Goal: Task Accomplishment & Management: Use online tool/utility

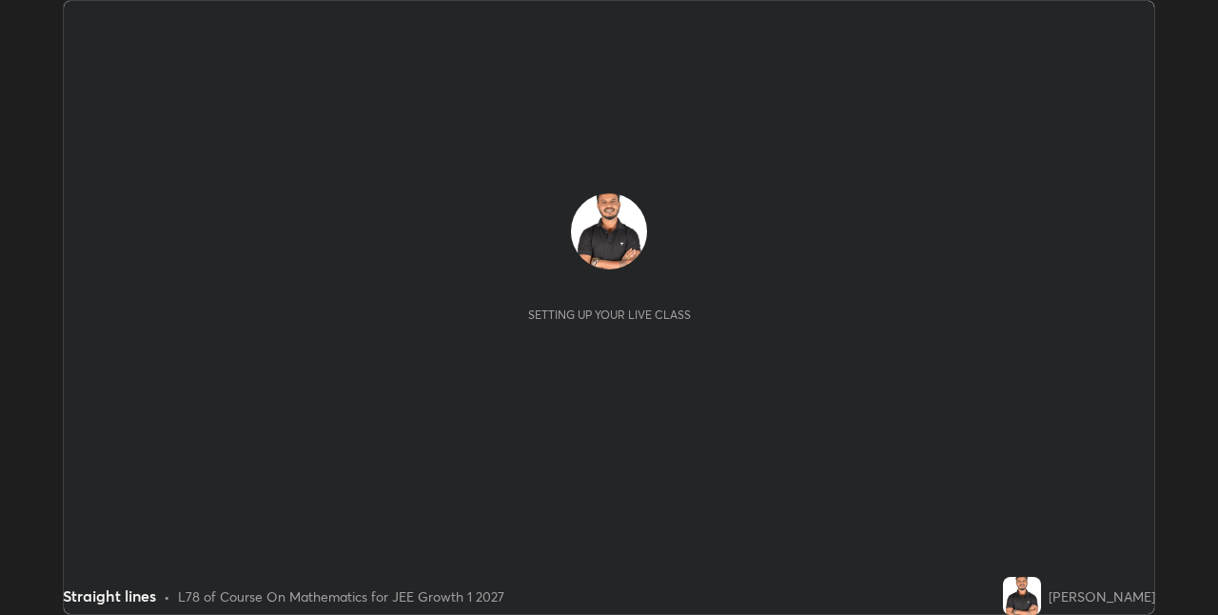
scroll to position [615, 1218]
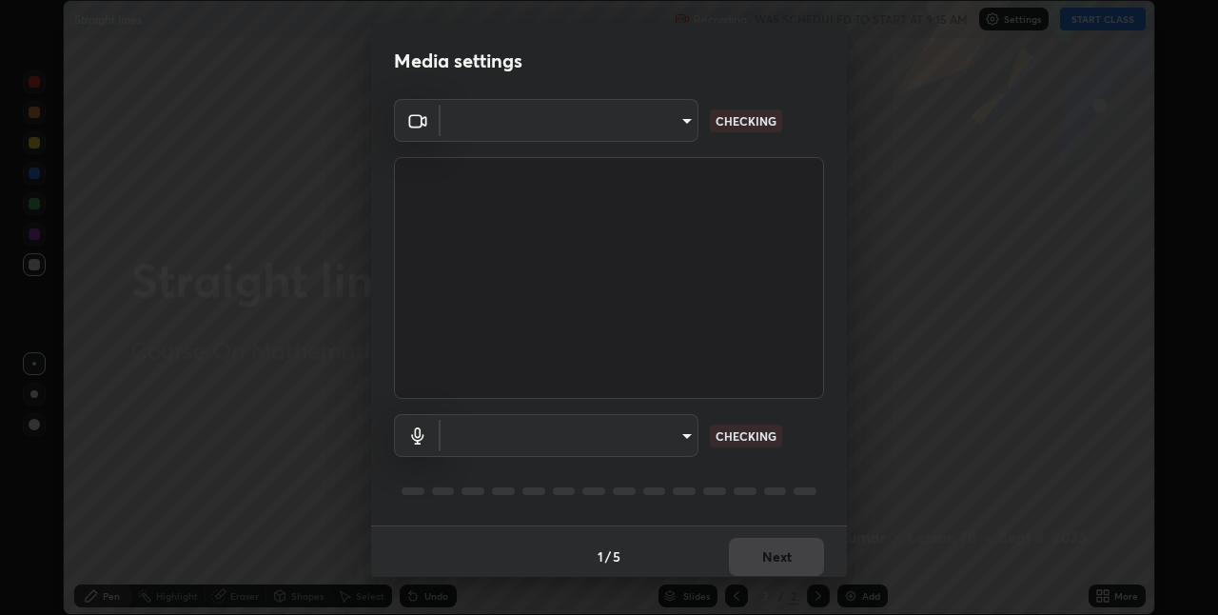
type input "e74ca63ae388f954bfaf6653c56e5440299f2e2585bfa252c10ec08d26b876d3"
click at [661, 434] on body "Erase all Straight lines Recording WAS SCHEDULED TO START AT 9:15 AM Settings S…" at bounding box center [609, 307] width 1218 height 615
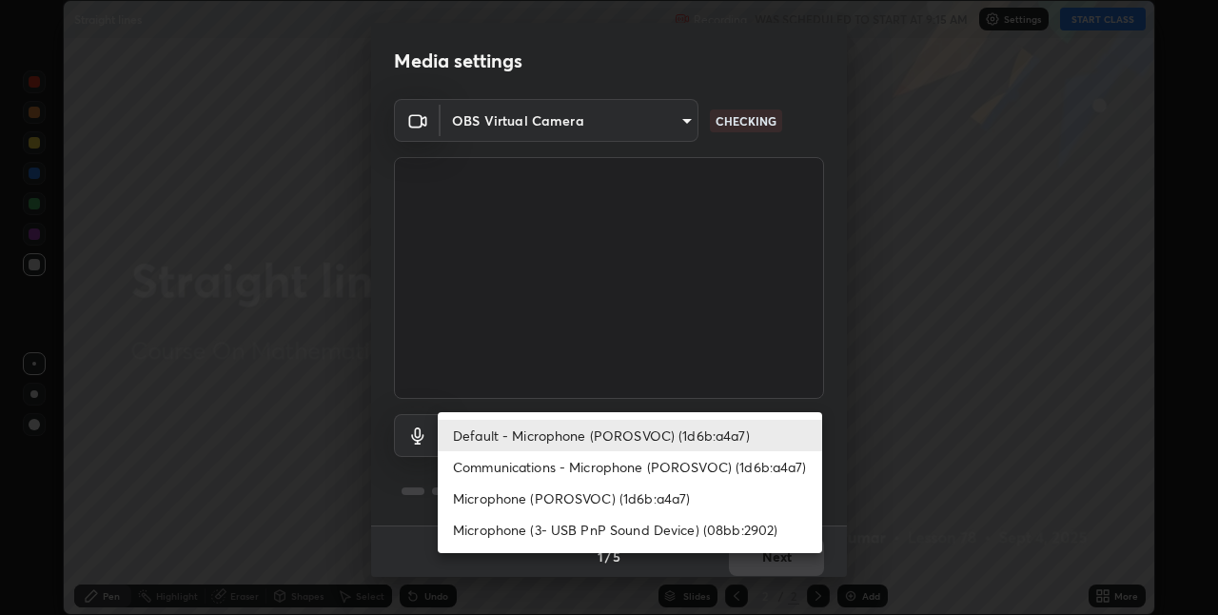
click at [640, 461] on li "Communications - Microphone (POROSVOC) (1d6b:a4a7)" at bounding box center [630, 466] width 384 height 31
type input "communications"
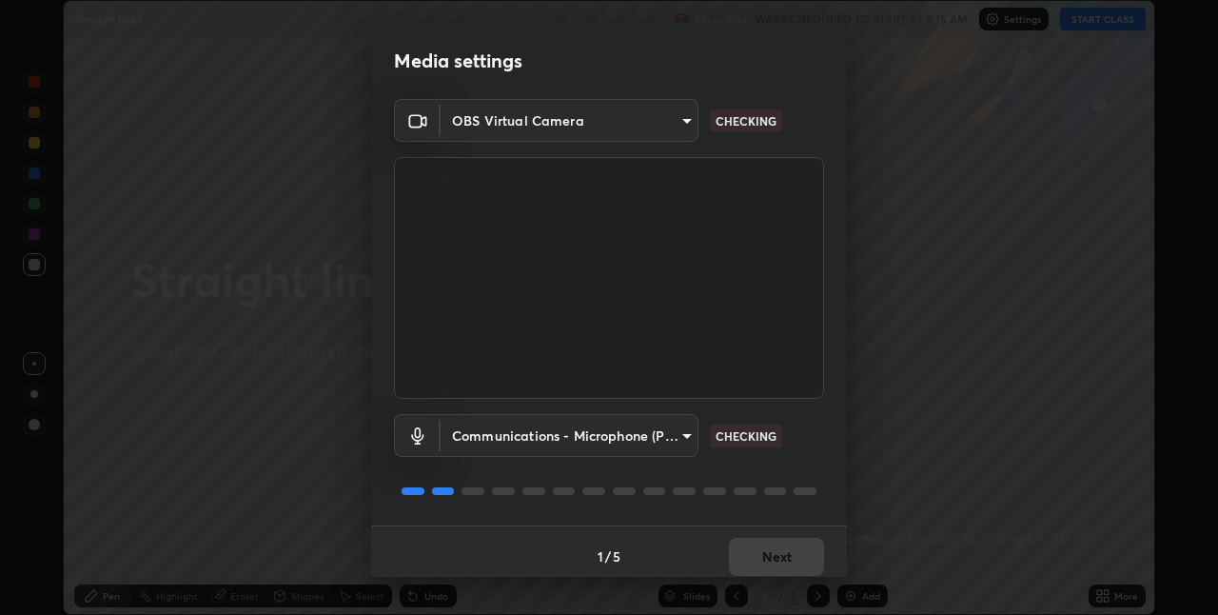
scroll to position [10, 0]
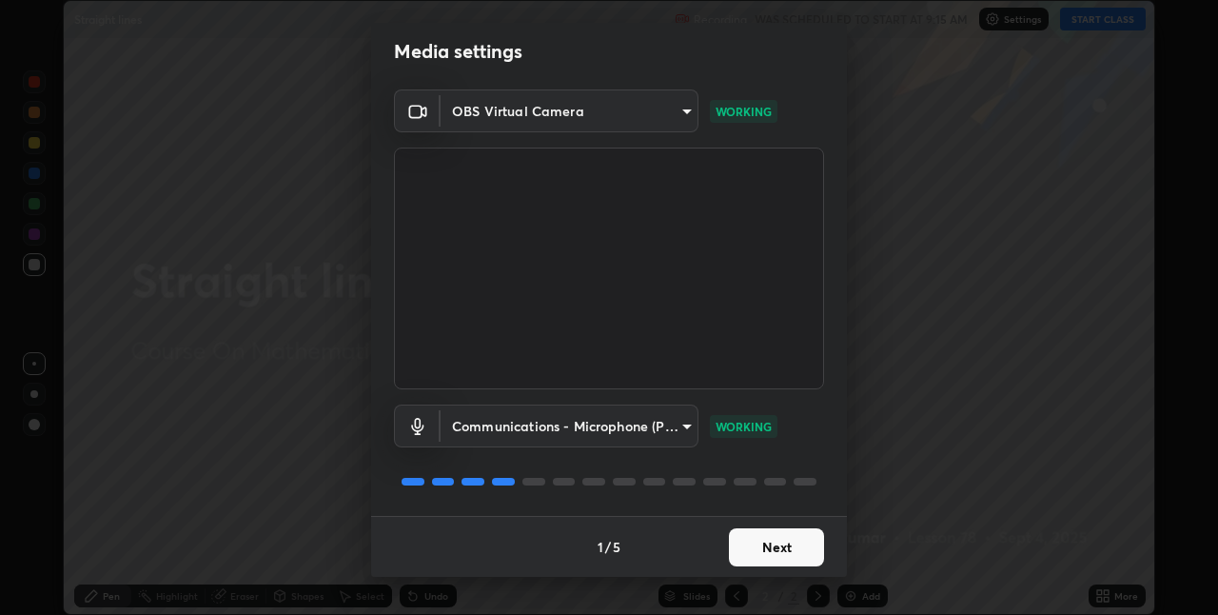
click at [755, 542] on button "Next" at bounding box center [776, 547] width 95 height 38
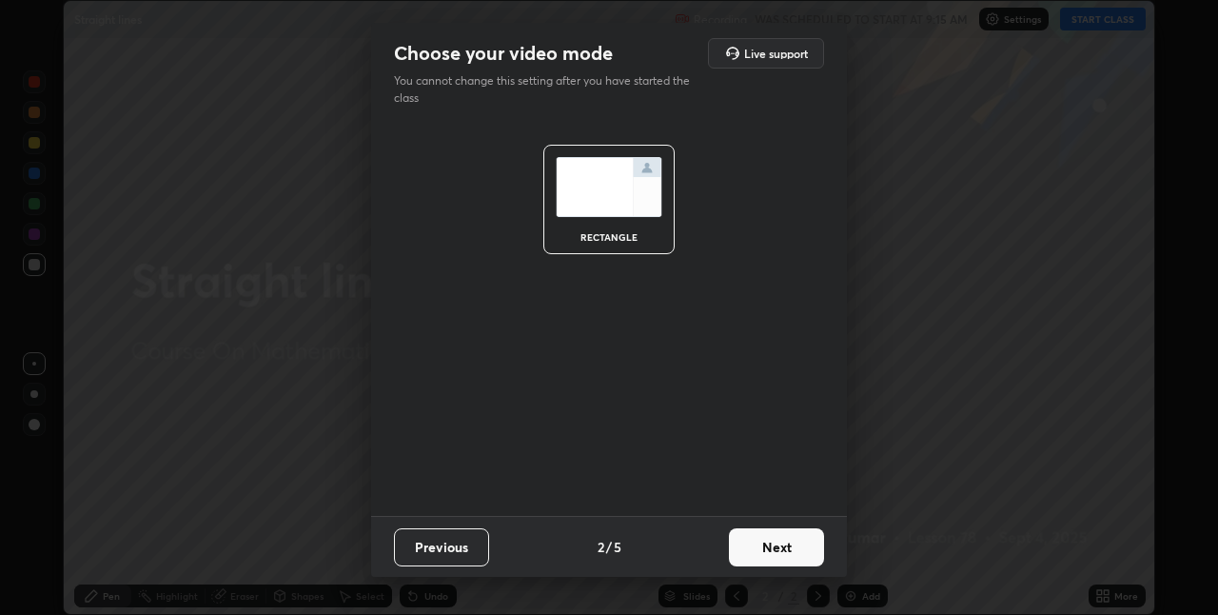
scroll to position [0, 0]
click at [747, 543] on button "Next" at bounding box center [776, 547] width 95 height 38
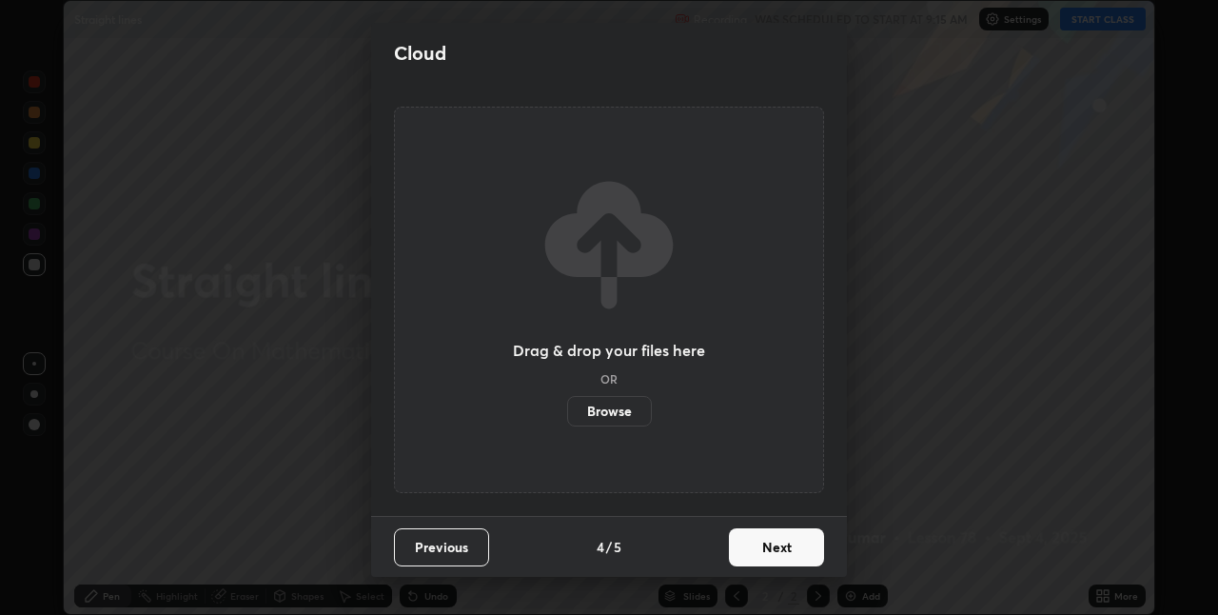
click at [744, 548] on button "Next" at bounding box center [776, 547] width 95 height 38
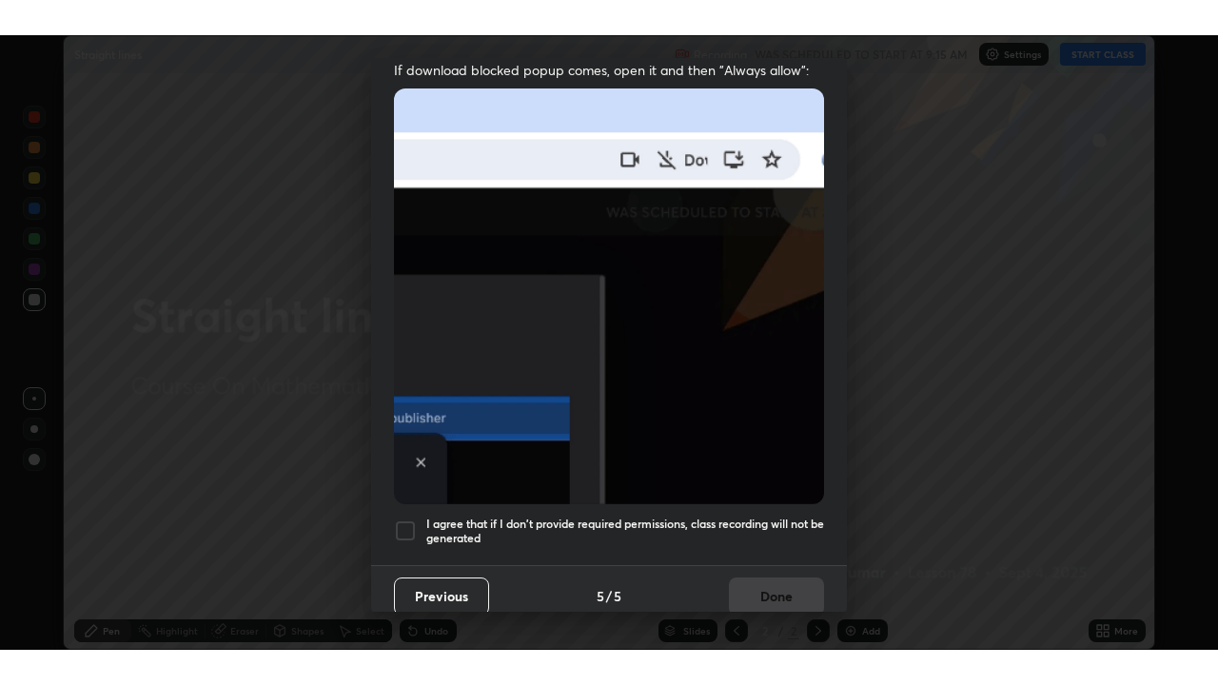
scroll to position [398, 0]
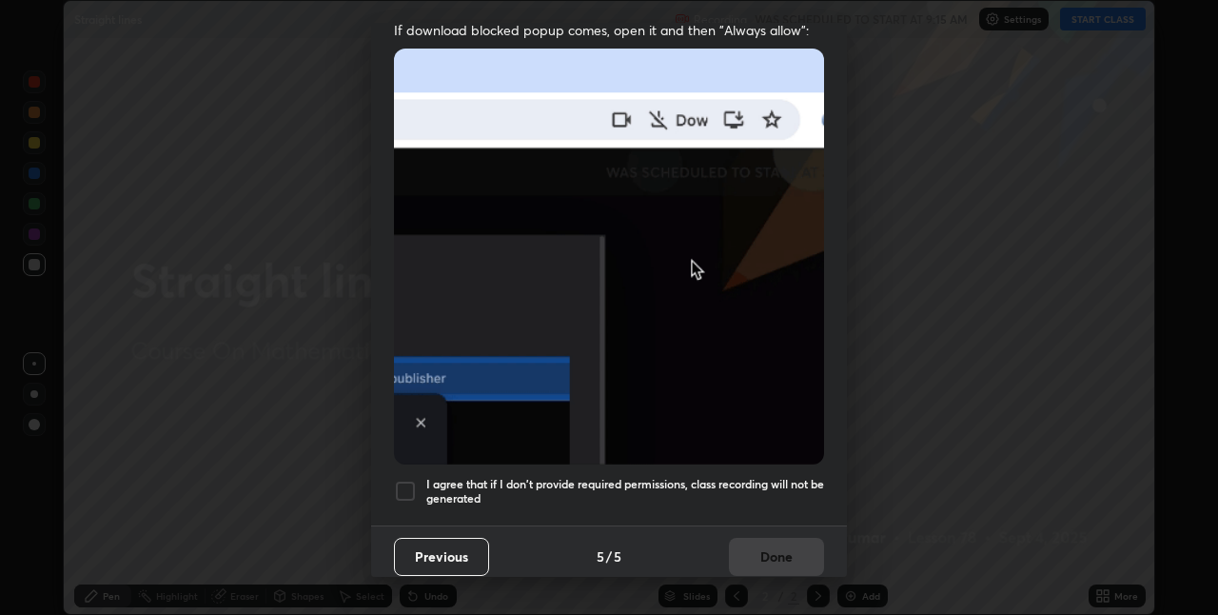
click at [749, 477] on h5 "I agree that if I don't provide required permissions, class recording will not …" at bounding box center [625, 491] width 398 height 29
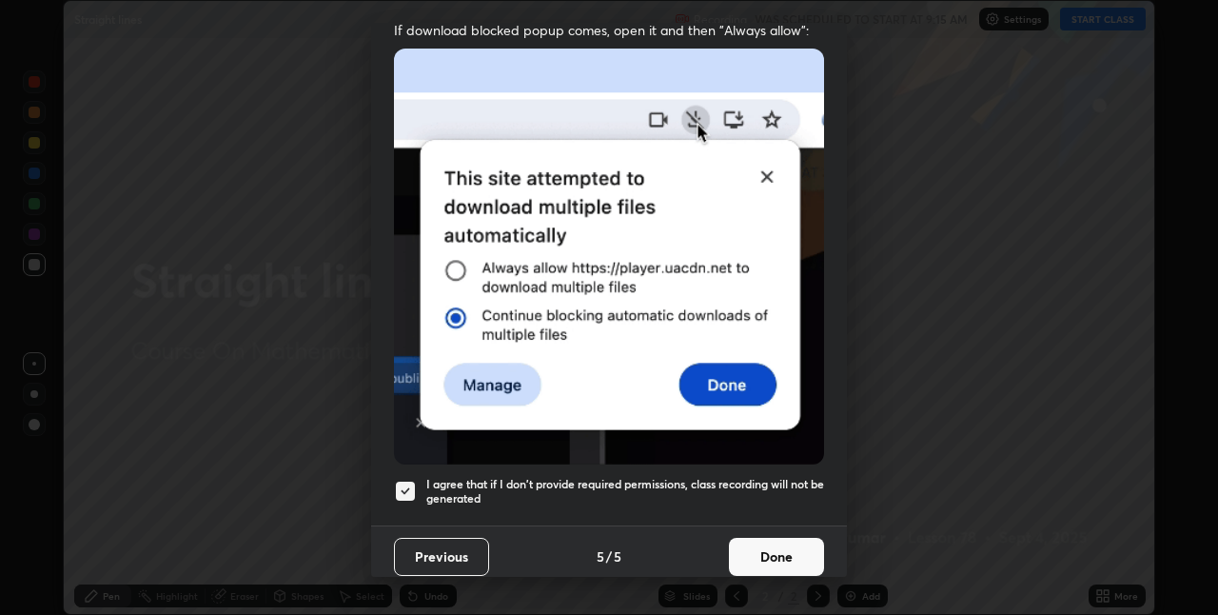
click at [759, 542] on button "Done" at bounding box center [776, 557] width 95 height 38
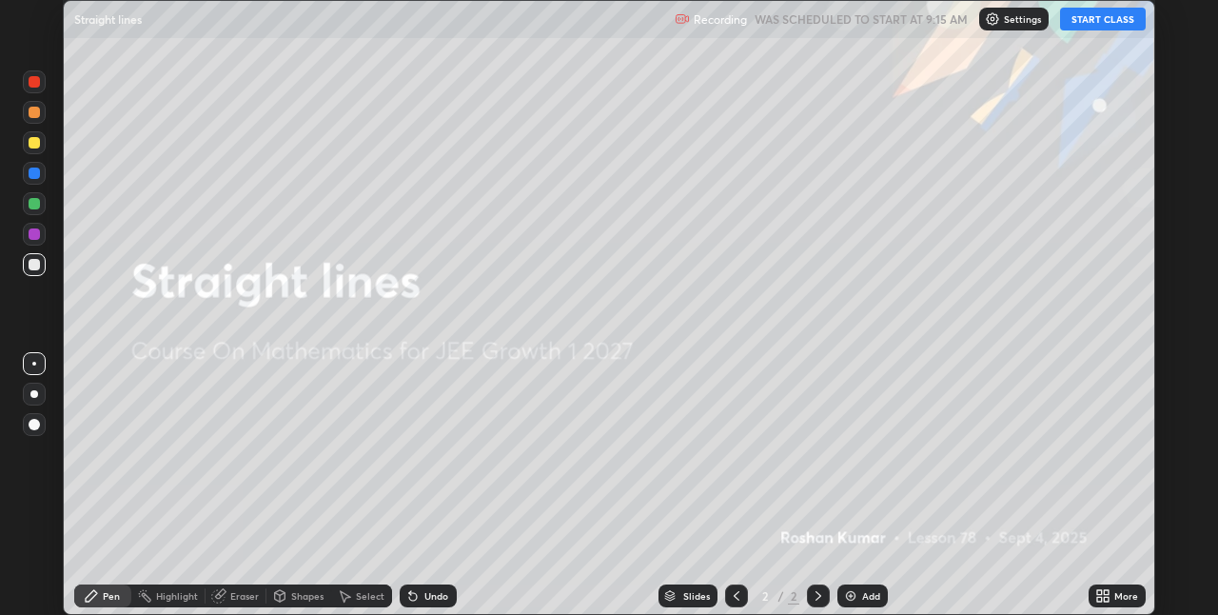
click at [1085, 22] on button "START CLASS" at bounding box center [1103, 19] width 86 height 23
click at [1100, 590] on icon at bounding box center [1099, 592] width 5 height 5
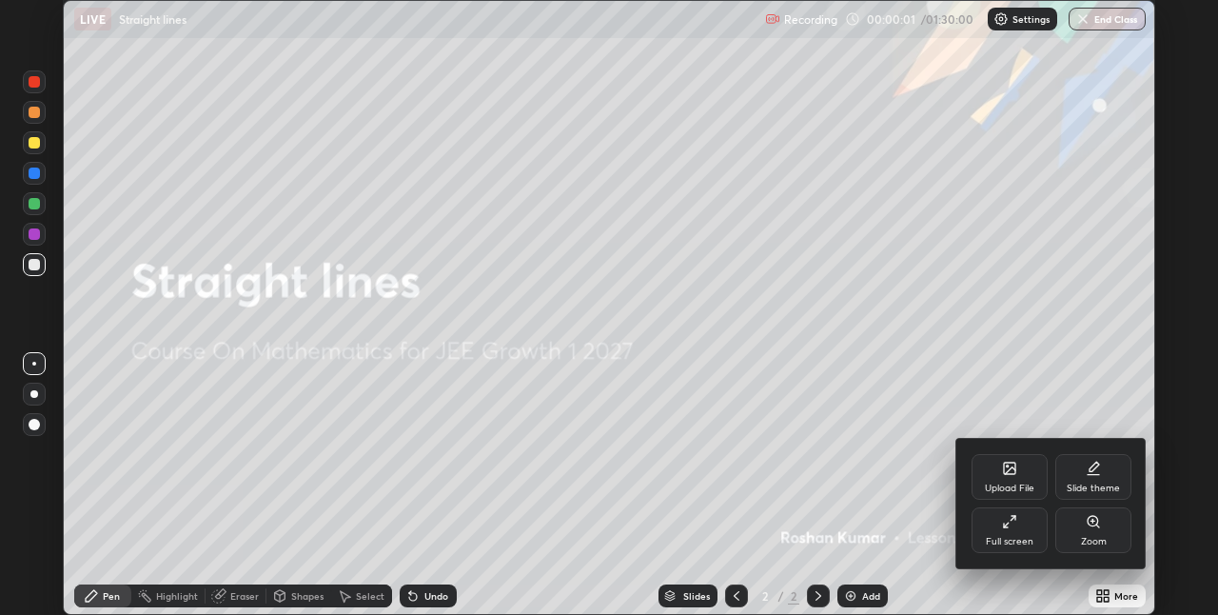
click at [1002, 533] on div "Full screen" at bounding box center [1009, 530] width 76 height 46
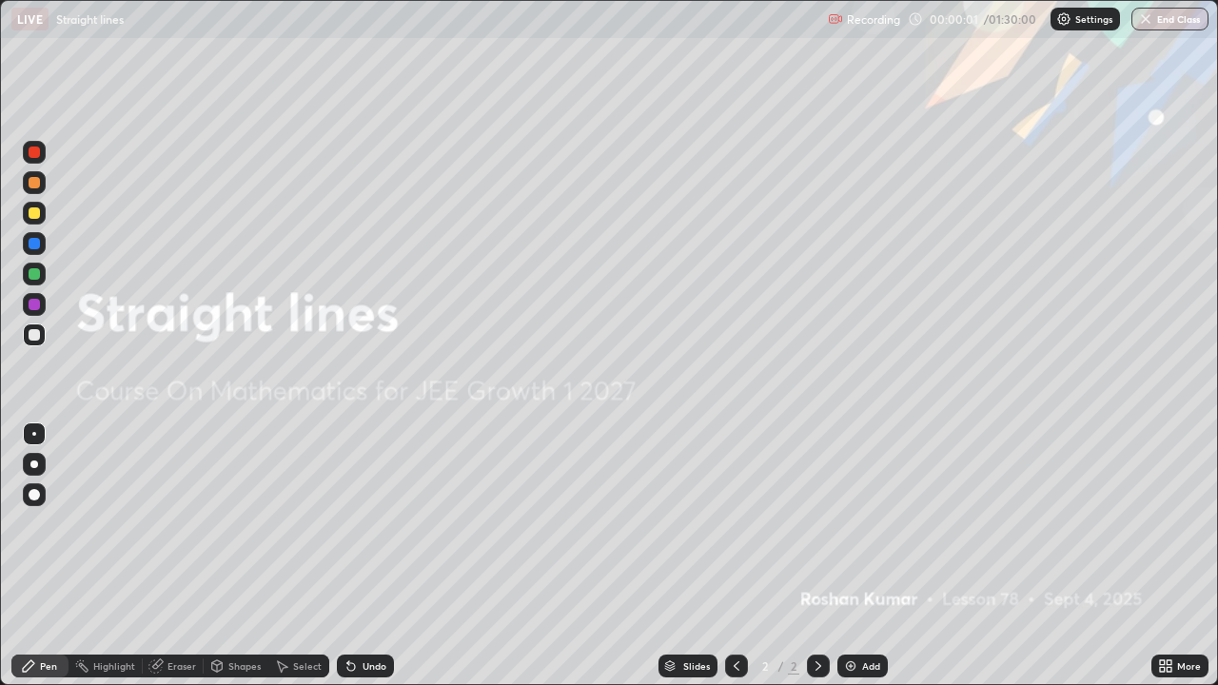
scroll to position [685, 1218]
click at [846, 614] on img at bounding box center [850, 665] width 15 height 15
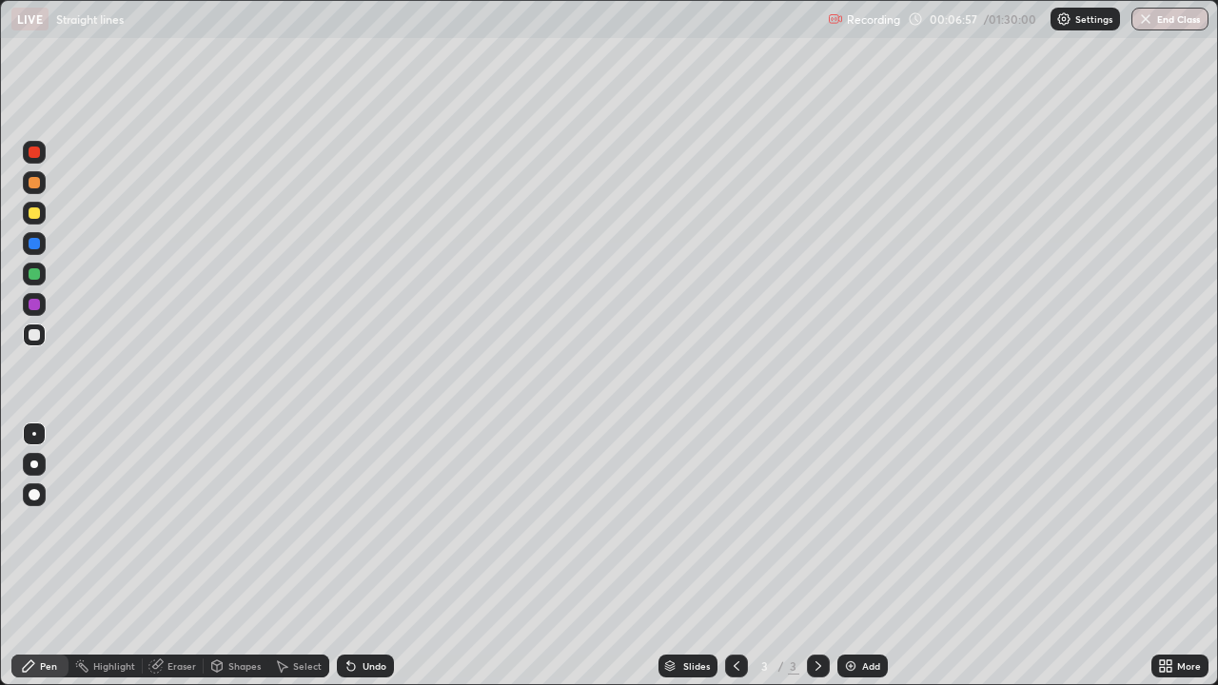
click at [29, 498] on div at bounding box center [34, 494] width 11 height 11
click at [36, 186] on div at bounding box center [34, 182] width 11 height 11
click at [31, 241] on div at bounding box center [34, 243] width 11 height 11
click at [36, 337] on div at bounding box center [34, 334] width 11 height 11
click at [30, 303] on div at bounding box center [34, 304] width 11 height 11
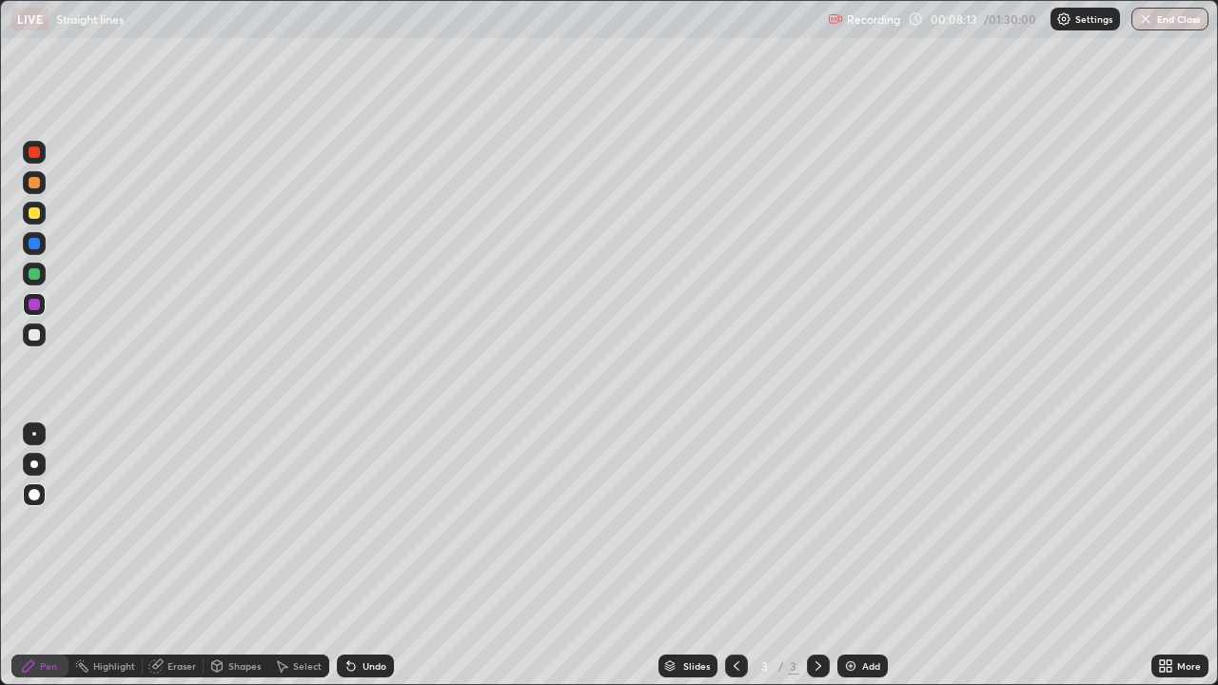
click at [32, 332] on div at bounding box center [34, 334] width 11 height 11
click at [33, 247] on div at bounding box center [34, 243] width 11 height 11
click at [31, 147] on div at bounding box center [34, 152] width 11 height 11
click at [36, 274] on div at bounding box center [34, 273] width 11 height 11
click at [33, 338] on div at bounding box center [34, 334] width 11 height 11
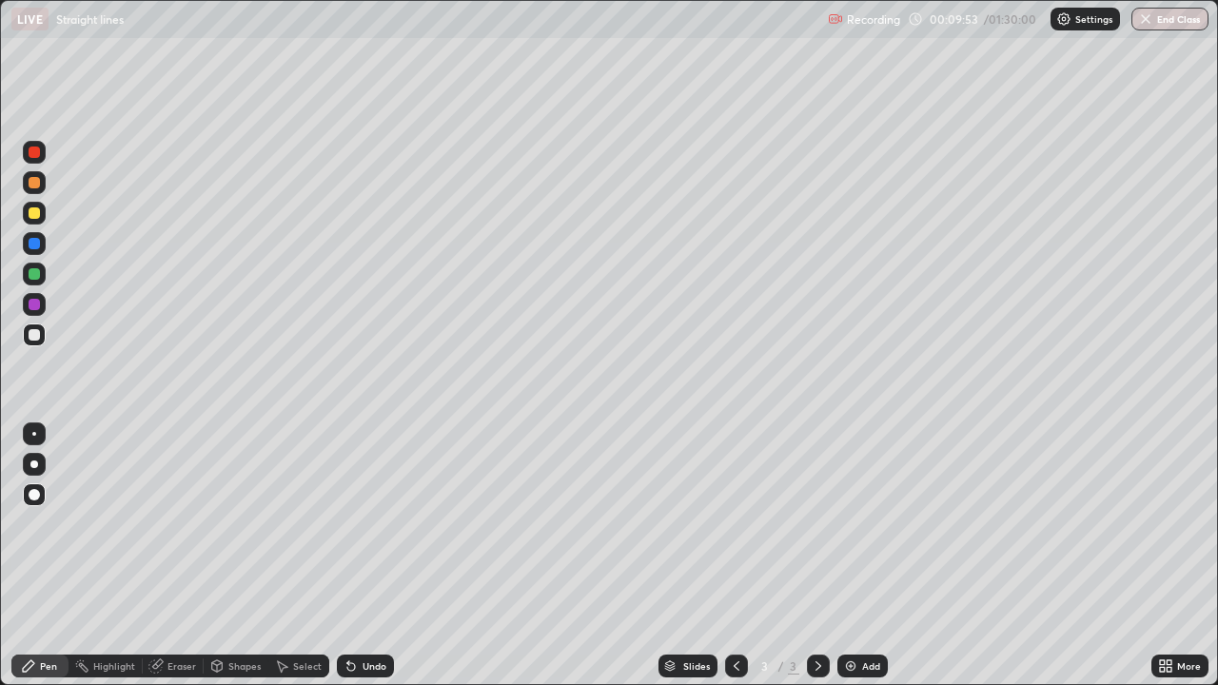
click at [175, 614] on div "Eraser" at bounding box center [181, 666] width 29 height 10
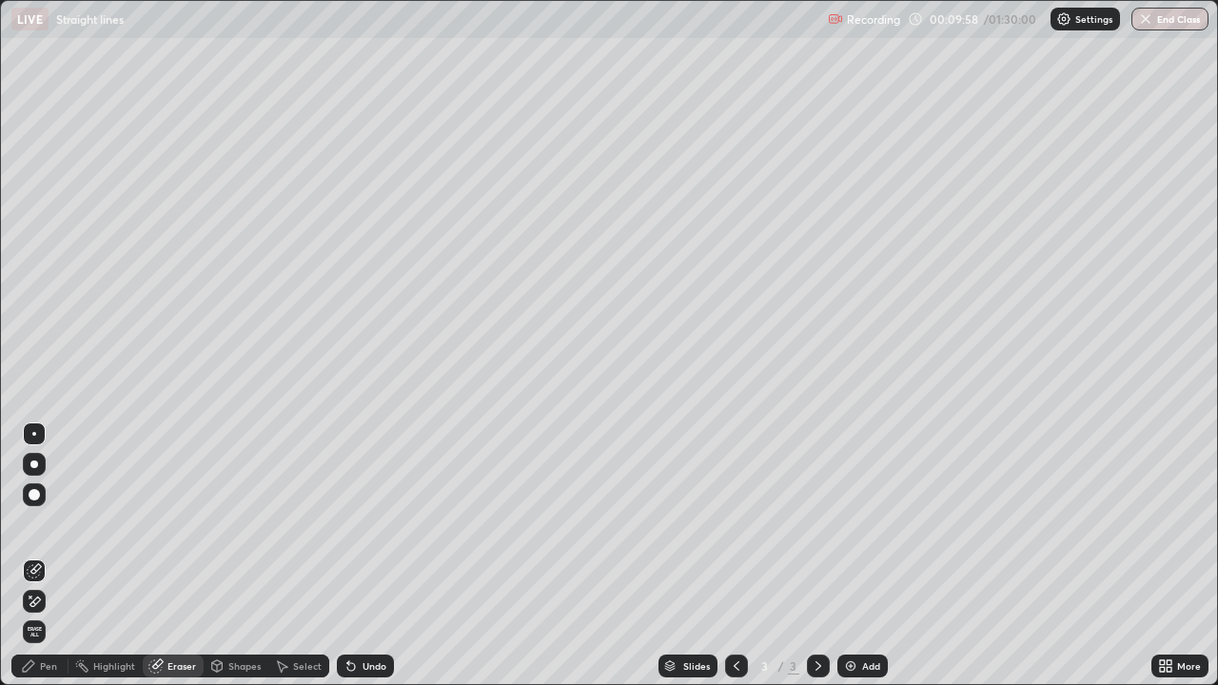
click at [228, 614] on div "Shapes" at bounding box center [244, 666] width 32 height 10
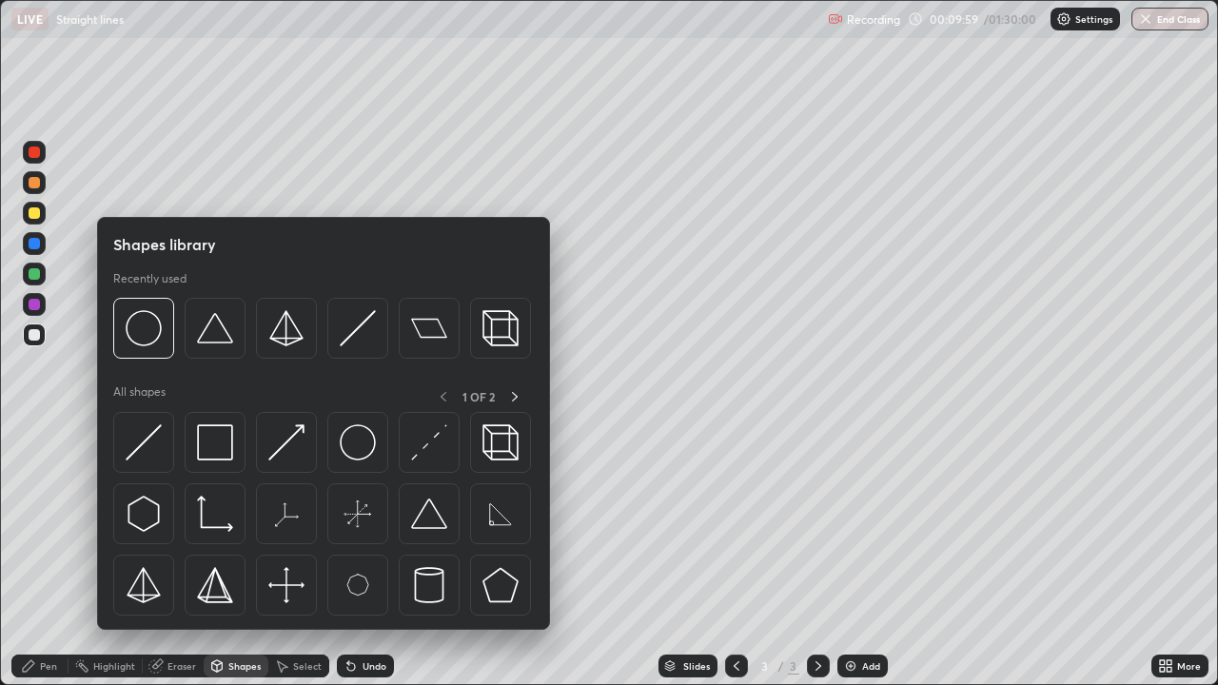
click at [183, 614] on div "Eraser" at bounding box center [181, 666] width 29 height 10
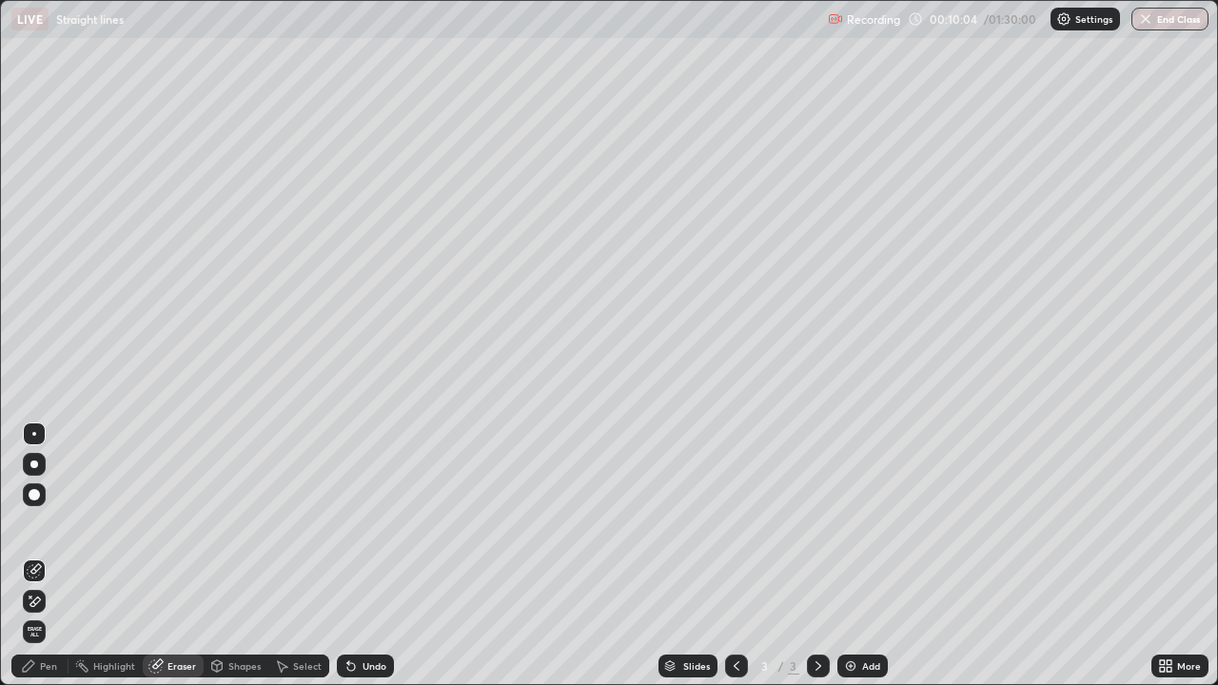
click at [52, 614] on div "Pen" at bounding box center [48, 666] width 17 height 10
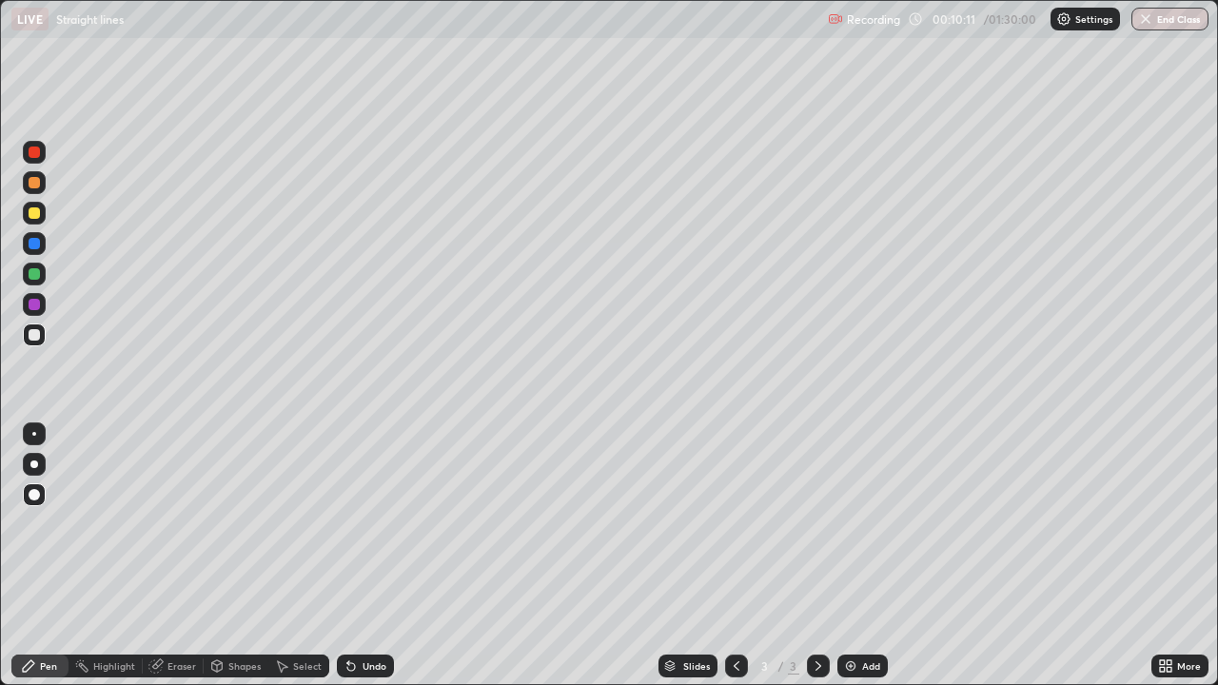
click at [33, 248] on div at bounding box center [34, 243] width 11 height 11
click at [37, 334] on div at bounding box center [34, 334] width 11 height 11
click at [31, 216] on div at bounding box center [34, 212] width 11 height 11
click at [38, 334] on div at bounding box center [34, 334] width 11 height 11
click at [35, 156] on div at bounding box center [34, 152] width 11 height 11
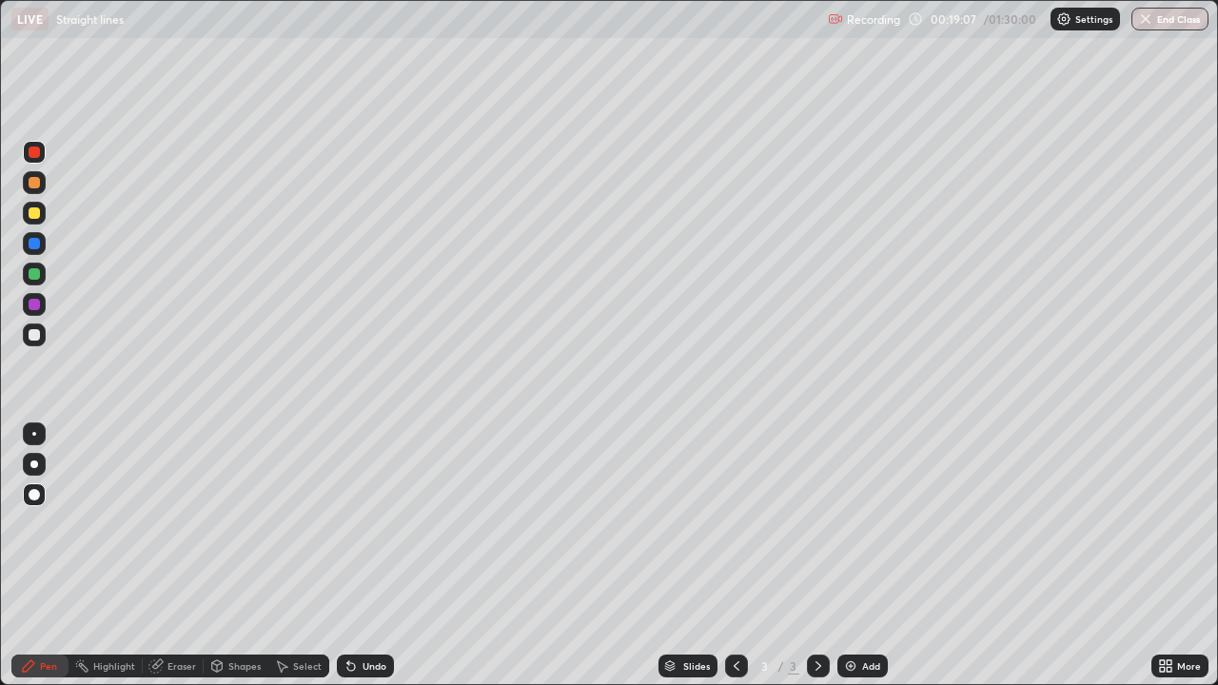
click at [845, 614] on img at bounding box center [850, 665] width 15 height 15
click at [35, 218] on div at bounding box center [34, 212] width 11 height 11
click at [36, 308] on div at bounding box center [34, 304] width 11 height 11
click at [35, 275] on div at bounding box center [34, 273] width 11 height 11
click at [30, 334] on div at bounding box center [34, 334] width 11 height 11
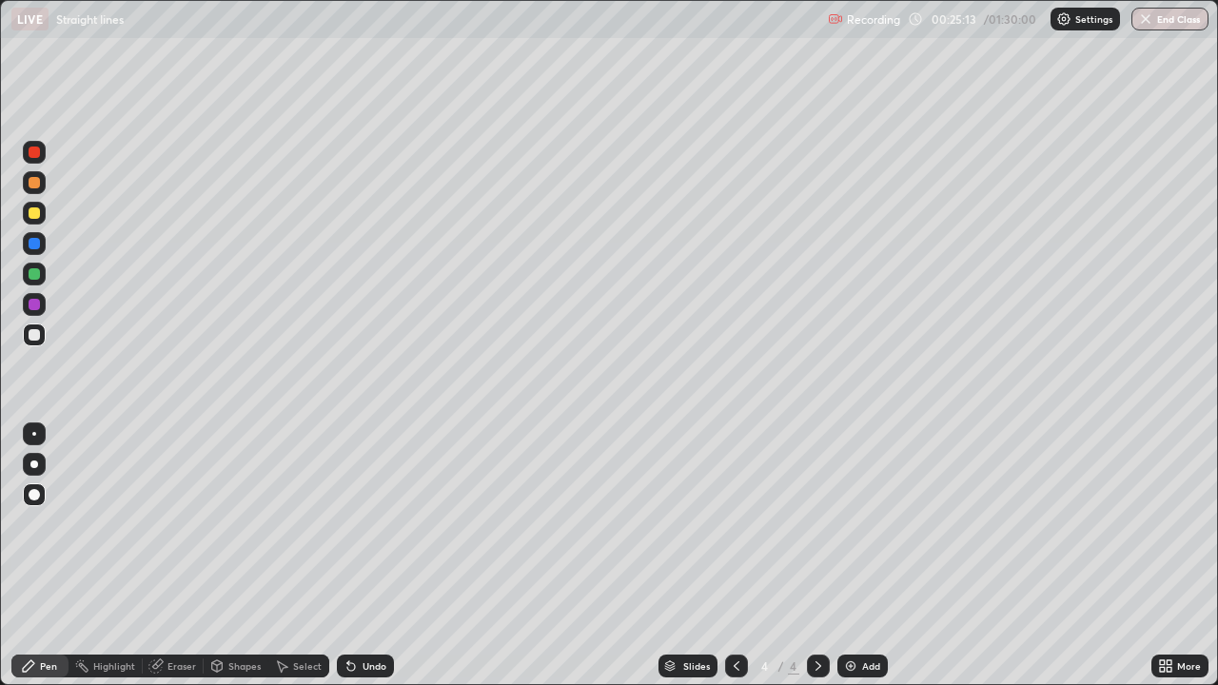
click at [33, 247] on div at bounding box center [34, 243] width 11 height 11
click at [31, 306] on div at bounding box center [34, 304] width 11 height 11
click at [33, 333] on div at bounding box center [34, 334] width 11 height 11
click at [30, 185] on div at bounding box center [34, 182] width 11 height 11
click at [35, 279] on div at bounding box center [34, 273] width 11 height 11
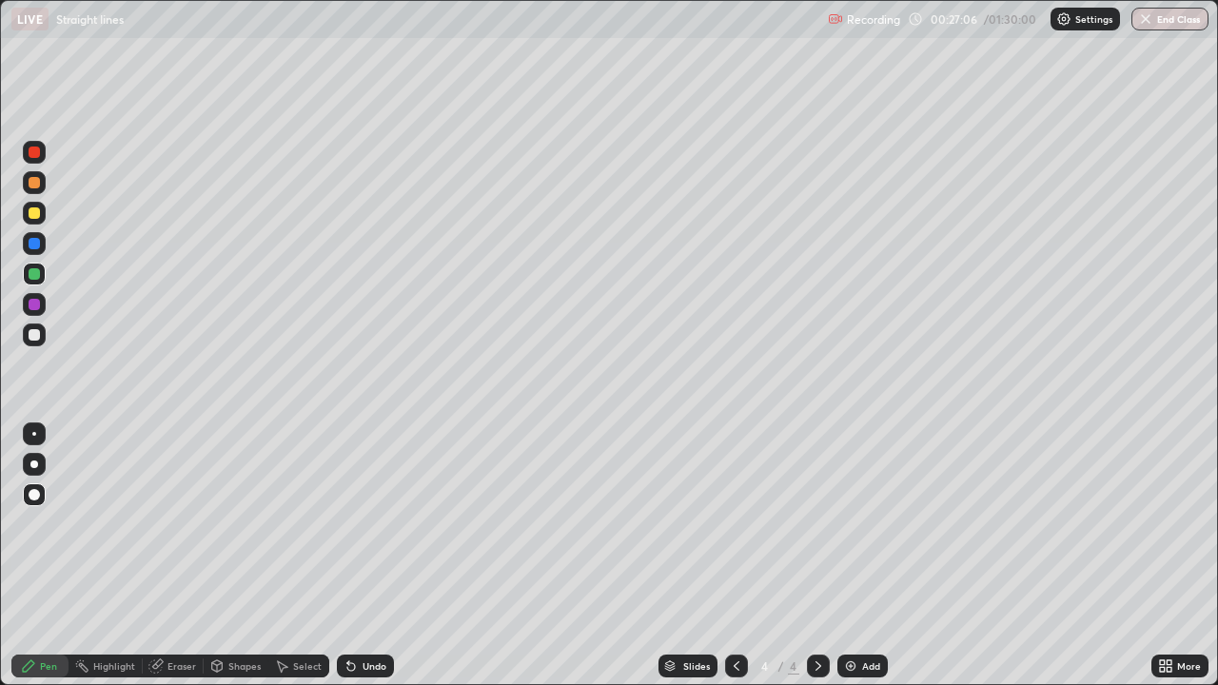
click at [32, 211] on div at bounding box center [34, 212] width 11 height 11
click at [33, 308] on div at bounding box center [34, 304] width 11 height 11
click at [33, 275] on div at bounding box center [34, 273] width 11 height 11
click at [32, 337] on div at bounding box center [34, 334] width 11 height 11
click at [38, 209] on div at bounding box center [34, 212] width 11 height 11
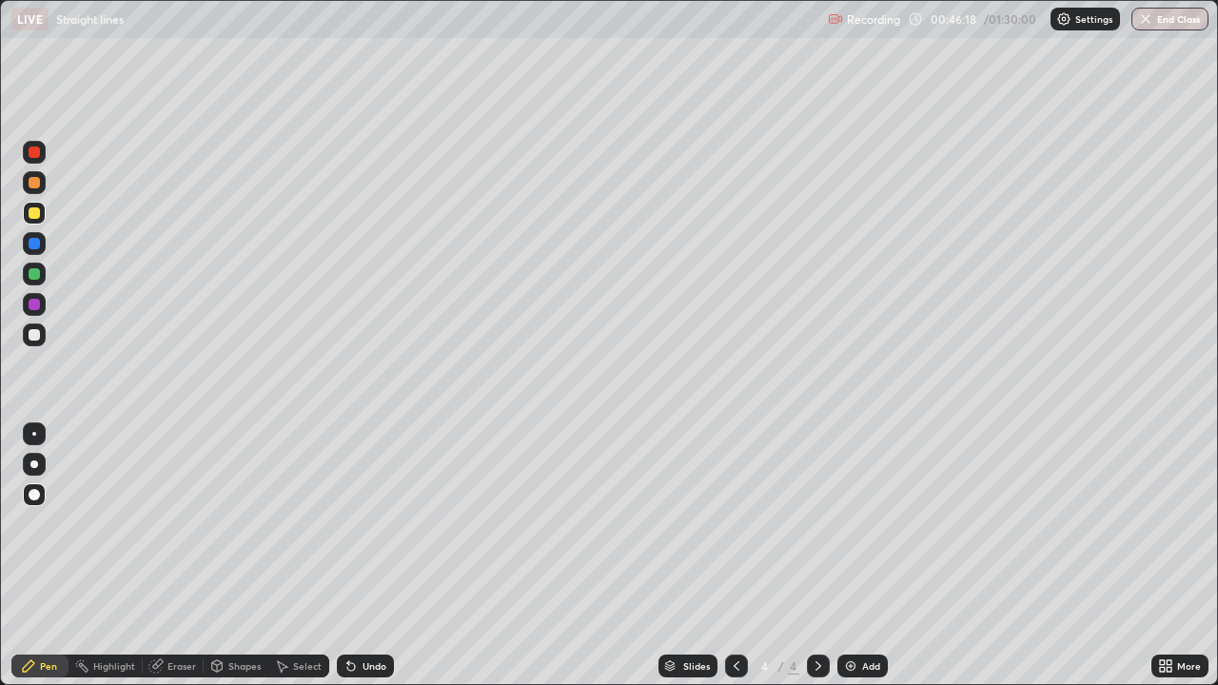
click at [42, 153] on div at bounding box center [34, 152] width 23 height 23
click at [42, 245] on div at bounding box center [34, 243] width 23 height 23
click at [845, 614] on img at bounding box center [850, 665] width 15 height 15
click at [33, 153] on div at bounding box center [34, 152] width 11 height 11
click at [31, 215] on div at bounding box center [34, 212] width 11 height 11
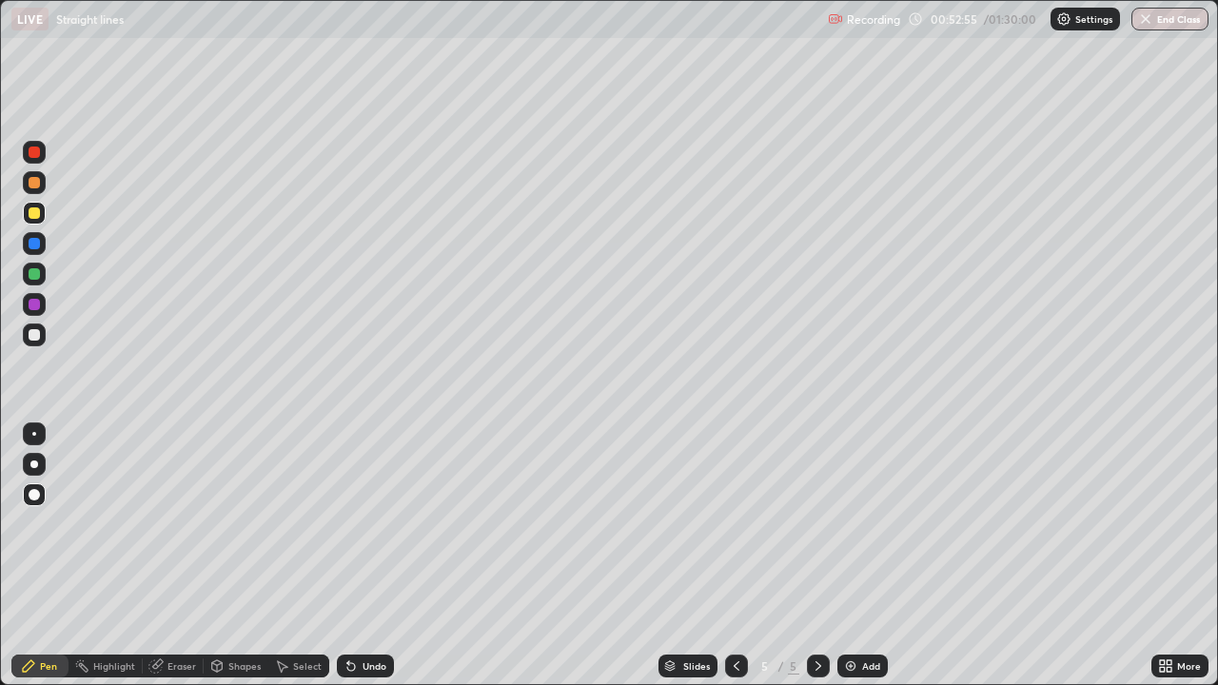
click at [33, 276] on div at bounding box center [34, 273] width 11 height 11
click at [38, 304] on div at bounding box center [34, 304] width 11 height 11
click at [34, 335] on div at bounding box center [34, 334] width 11 height 11
click at [35, 336] on div at bounding box center [34, 334] width 11 height 11
click at [31, 248] on div at bounding box center [34, 243] width 11 height 11
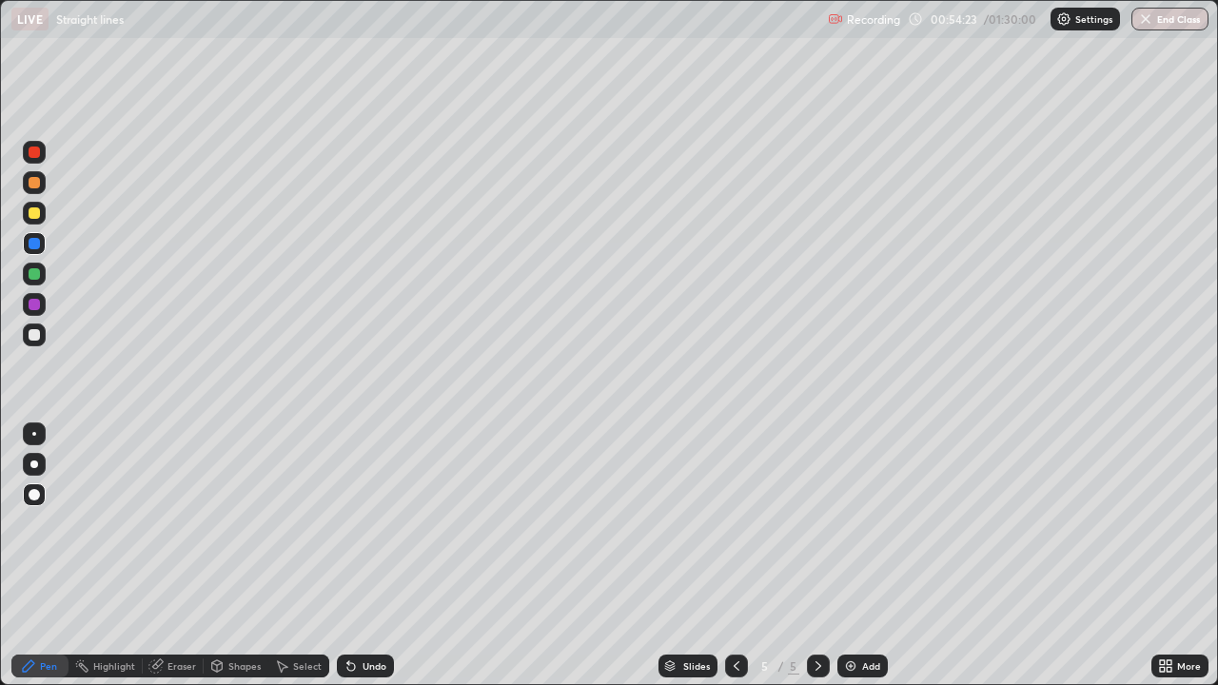
click at [37, 184] on div at bounding box center [34, 182] width 11 height 11
click at [42, 305] on div at bounding box center [34, 304] width 23 height 23
click at [179, 614] on div "Eraser" at bounding box center [181, 666] width 29 height 10
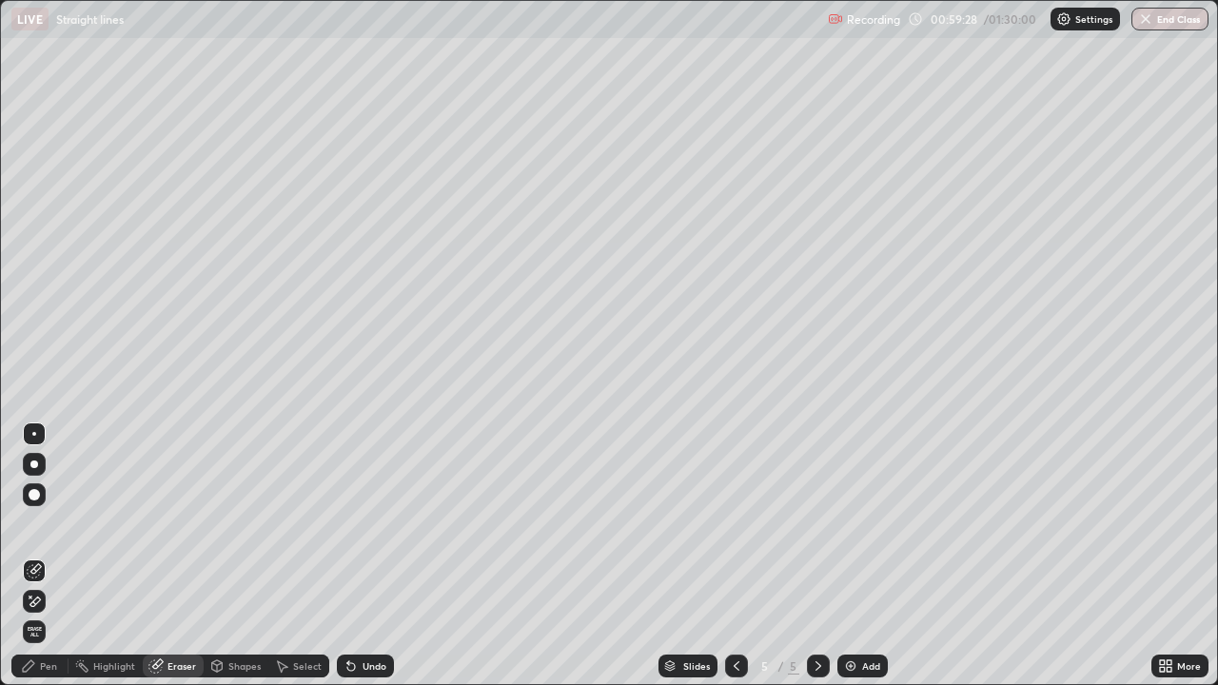
click at [236, 614] on div "Shapes" at bounding box center [236, 666] width 65 height 23
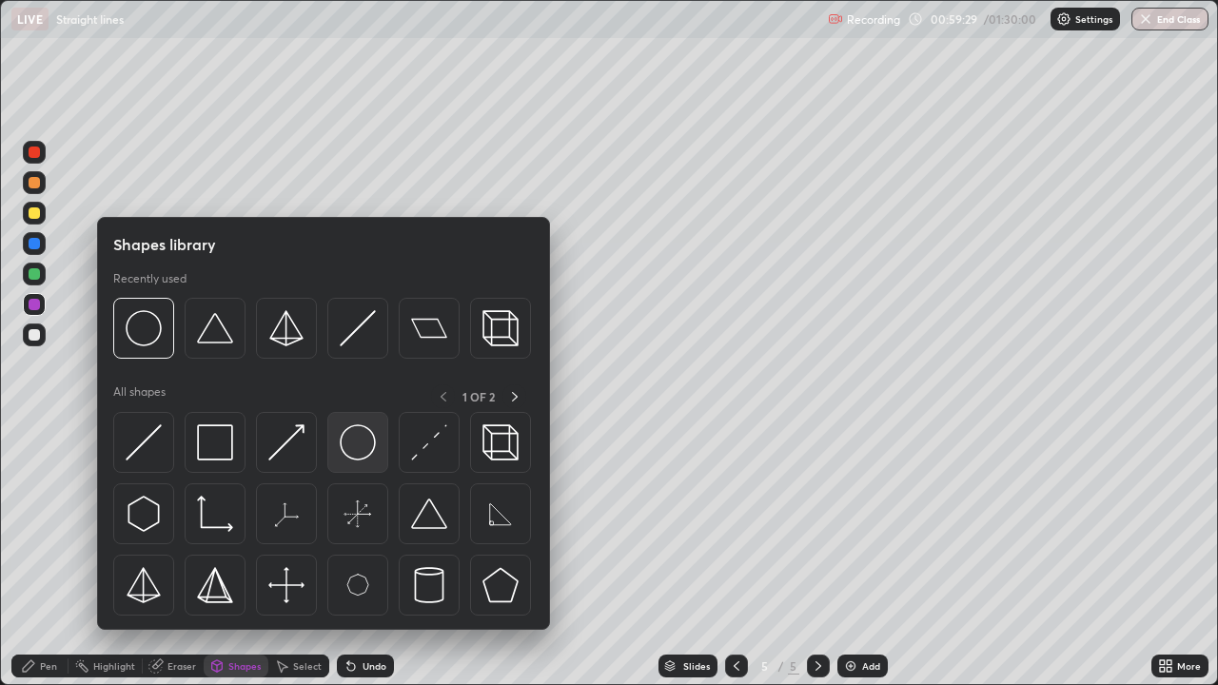
click at [363, 441] on img at bounding box center [358, 442] width 36 height 36
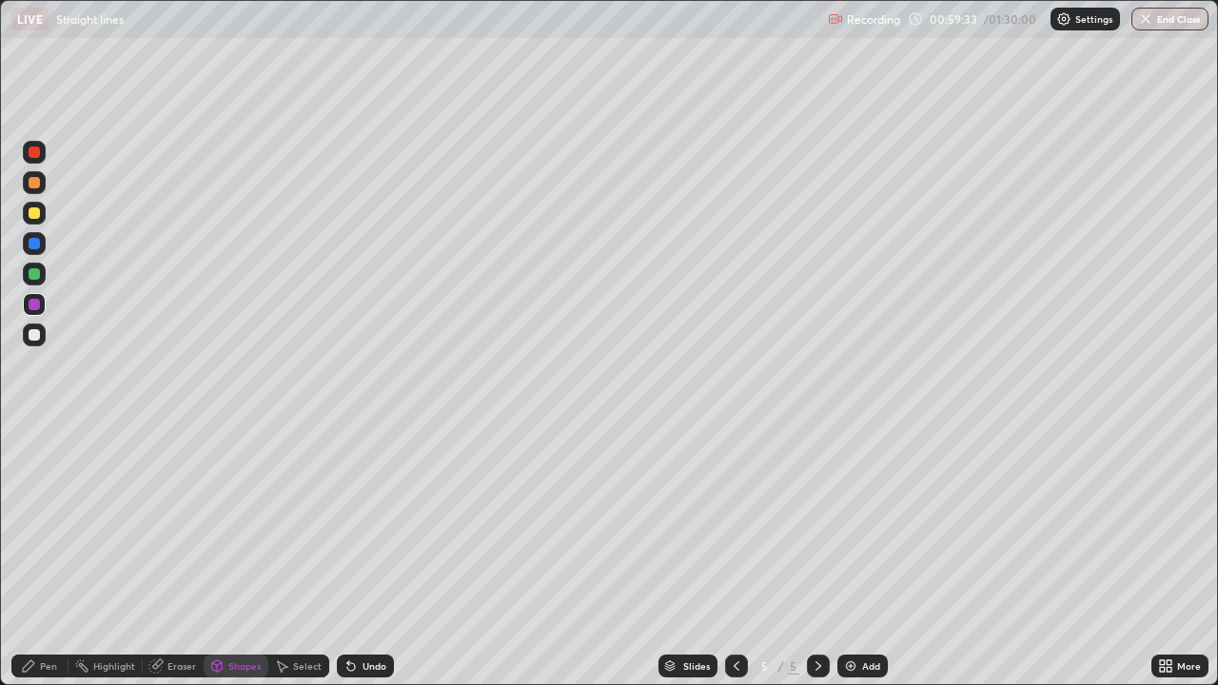
click at [34, 276] on div at bounding box center [34, 273] width 11 height 11
click at [49, 614] on div "Pen" at bounding box center [48, 666] width 17 height 10
click at [27, 245] on div at bounding box center [34, 243] width 23 height 23
click at [846, 614] on img at bounding box center [850, 665] width 15 height 15
click at [33, 274] on div at bounding box center [34, 273] width 11 height 11
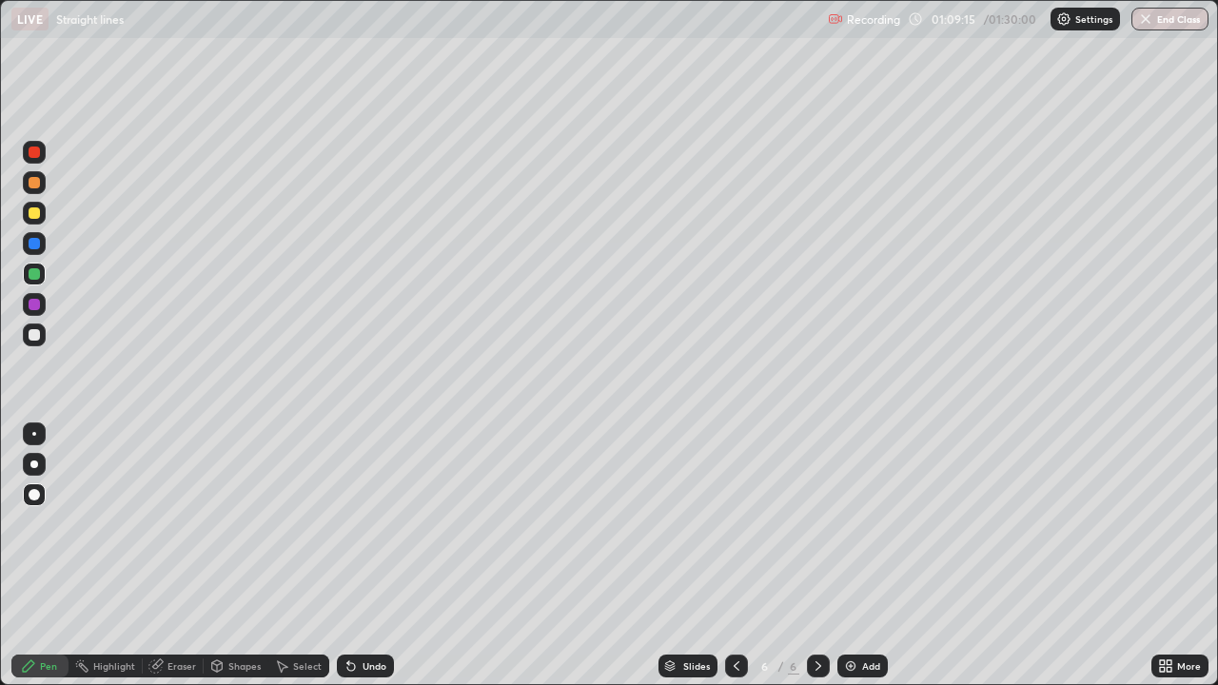
click at [36, 305] on div at bounding box center [34, 304] width 11 height 11
click at [36, 334] on div at bounding box center [34, 334] width 11 height 11
click at [32, 182] on div at bounding box center [34, 182] width 11 height 11
click at [35, 245] on div at bounding box center [34, 243] width 11 height 11
click at [33, 218] on div at bounding box center [34, 212] width 11 height 11
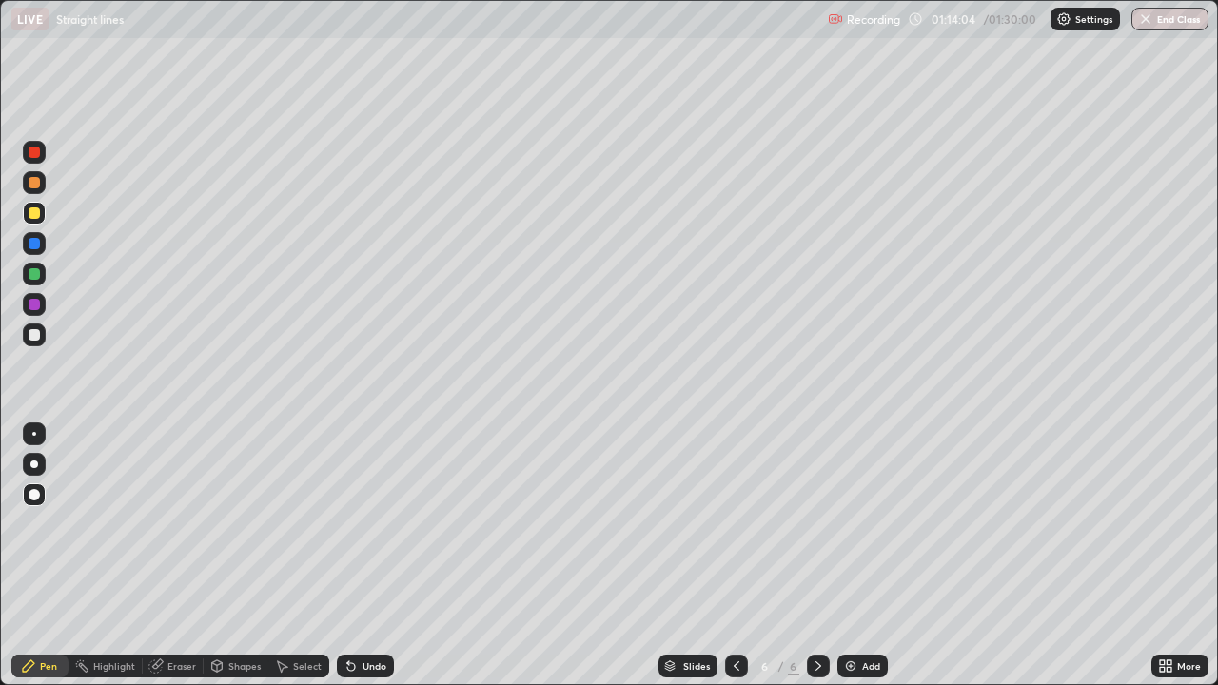
click at [169, 614] on div "Eraser" at bounding box center [181, 666] width 29 height 10
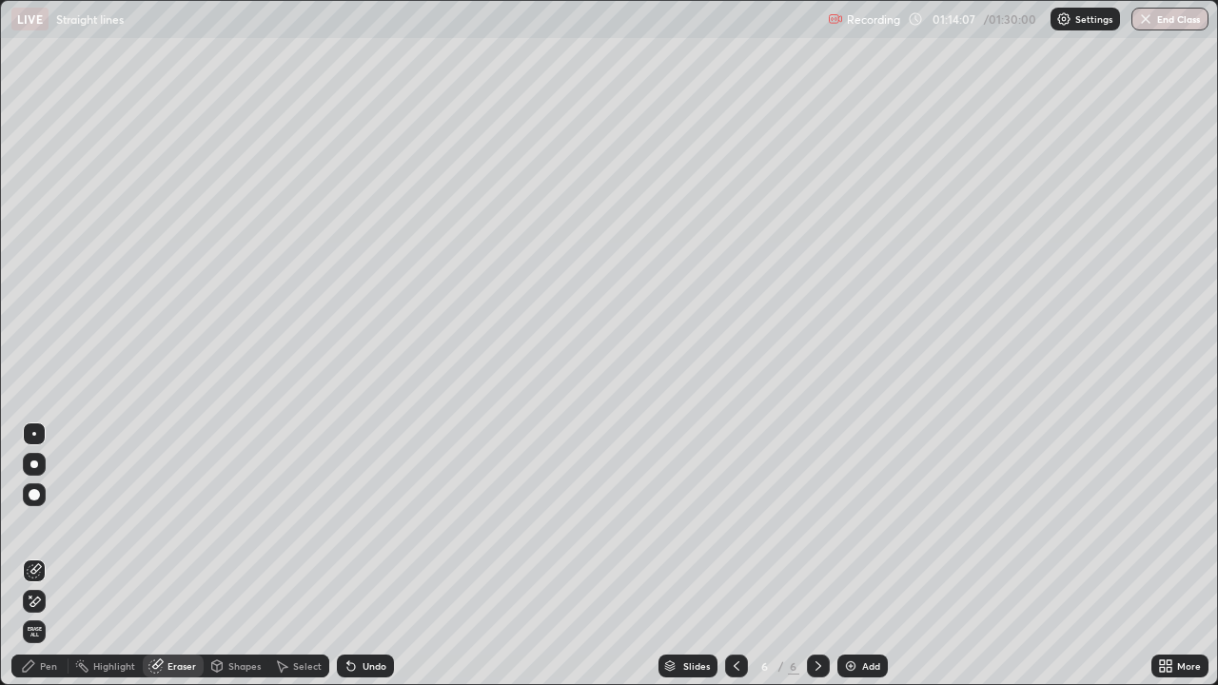
click at [46, 614] on div "Pen" at bounding box center [39, 666] width 57 height 23
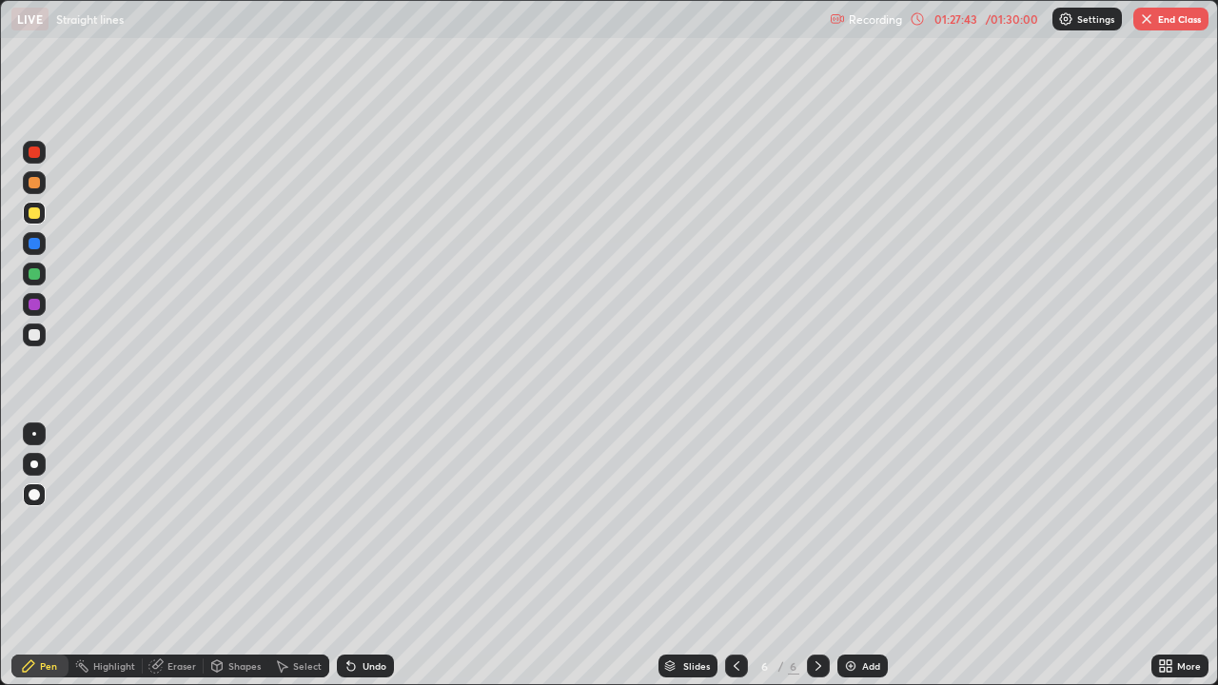
click at [1171, 20] on button "End Class" at bounding box center [1170, 19] width 75 height 23
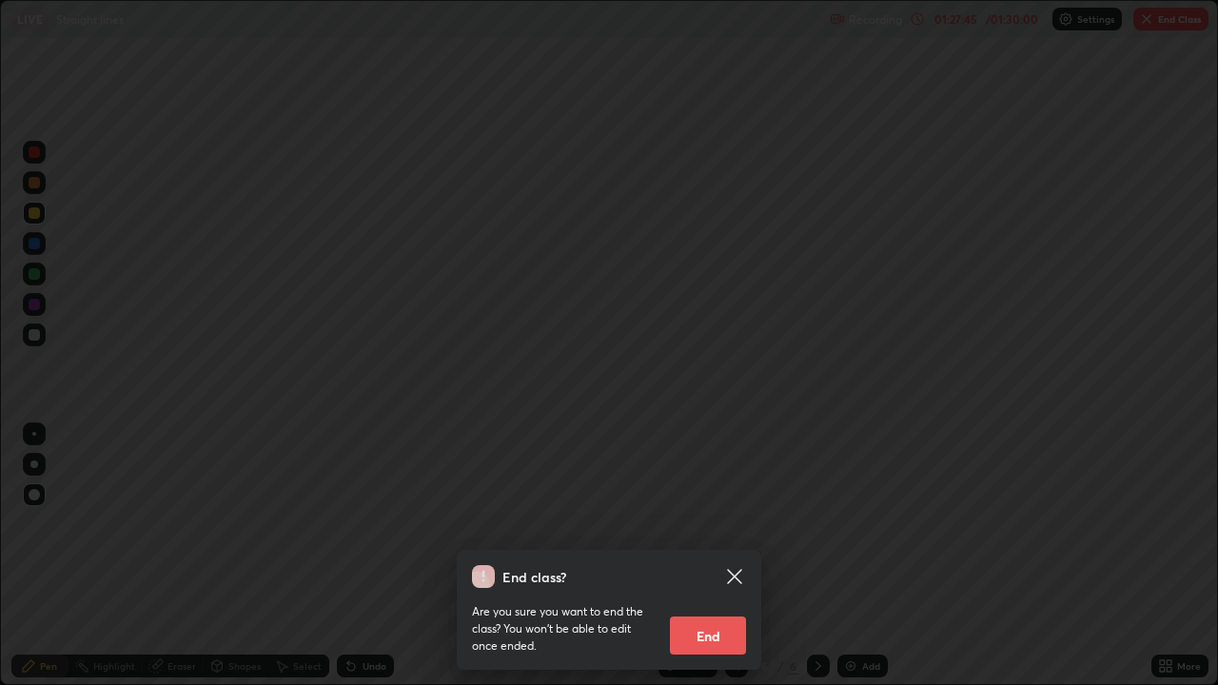
click at [720, 614] on button "End" at bounding box center [708, 636] width 76 height 38
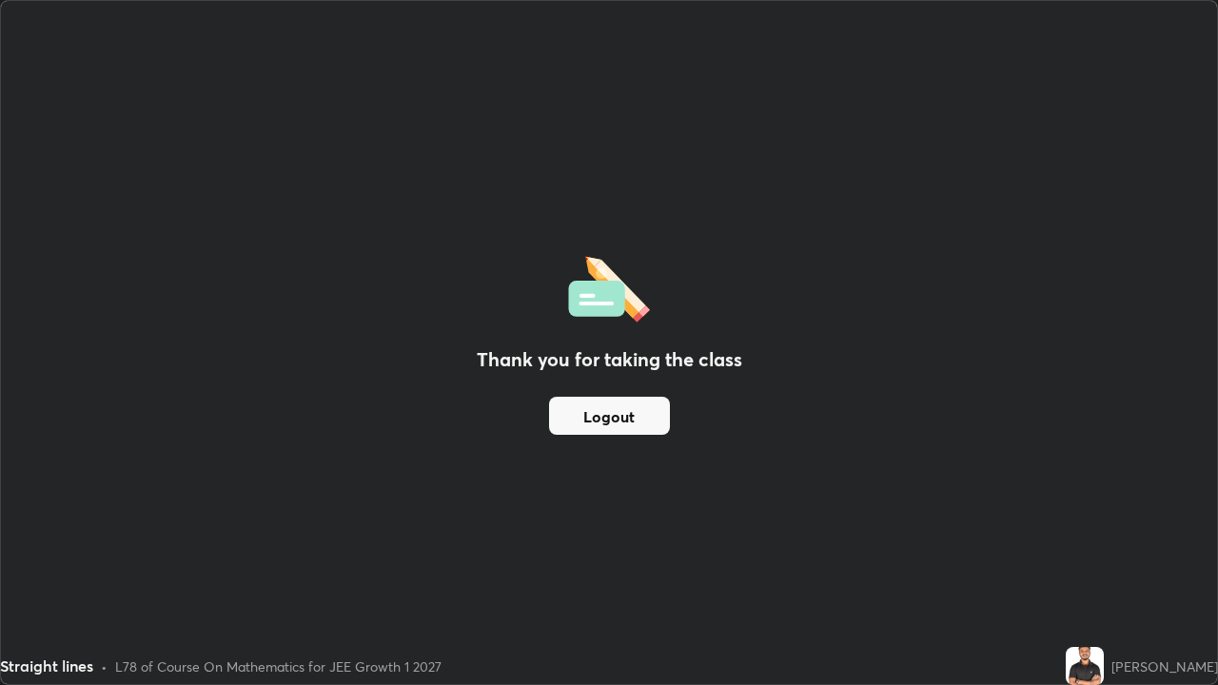
click at [602, 413] on button "Logout" at bounding box center [609, 416] width 121 height 38
